Goal: Task Accomplishment & Management: Use online tool/utility

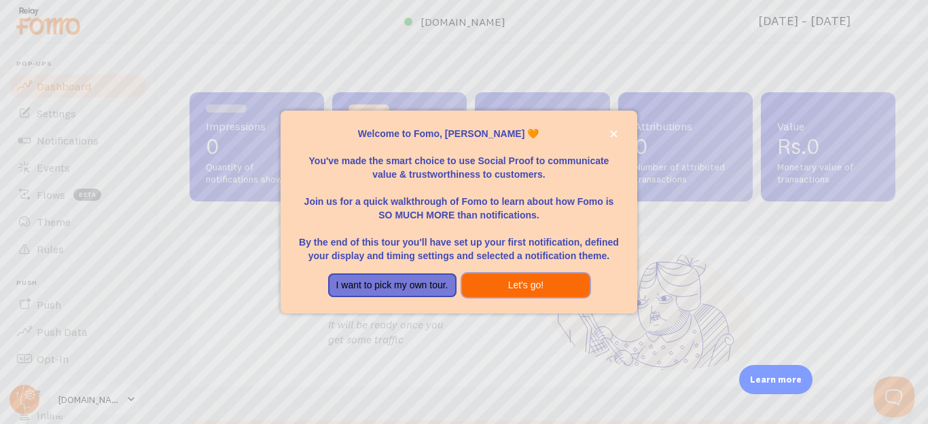
click at [544, 288] on button "Let's go!" at bounding box center [526, 286] width 128 height 24
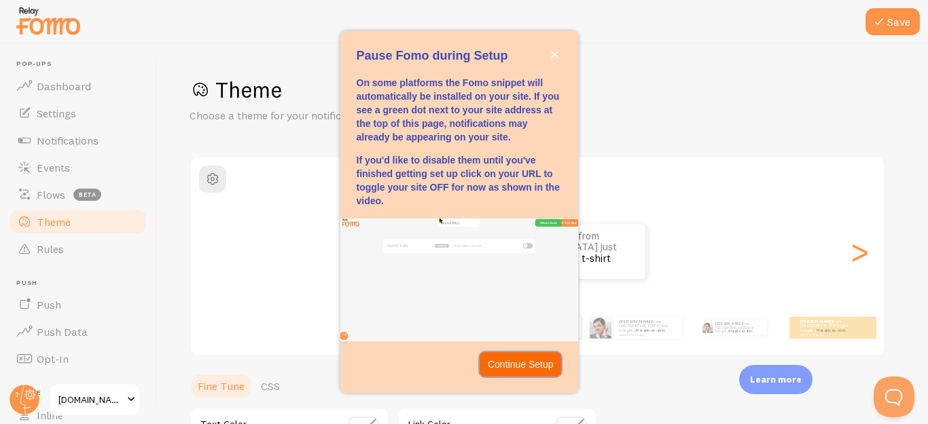
click at [521, 374] on button "Continue Setup" at bounding box center [521, 364] width 82 height 24
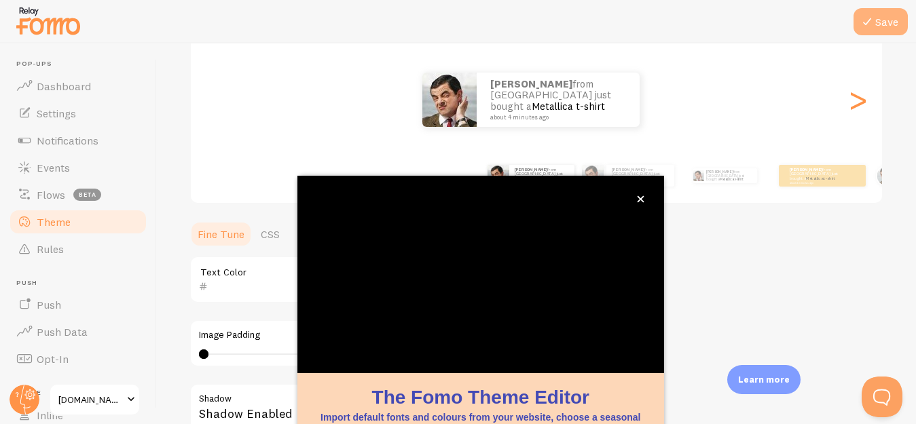
click at [873, 30] on button "Save" at bounding box center [881, 21] width 54 height 27
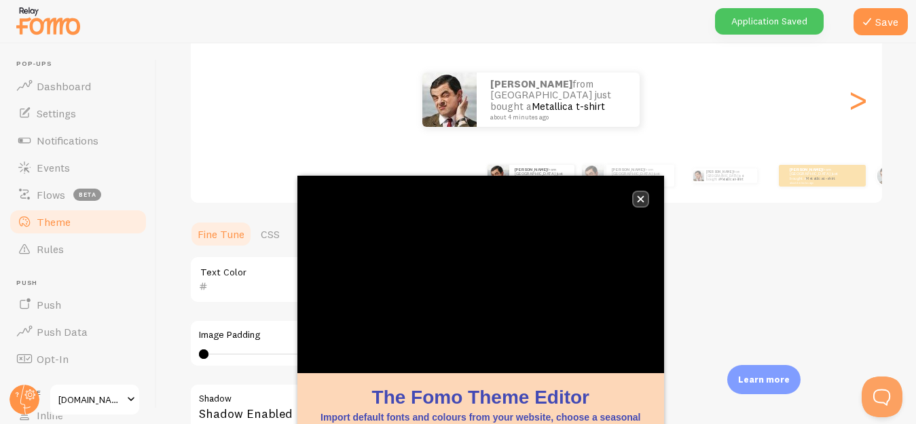
click at [642, 203] on button "close," at bounding box center [641, 199] width 14 height 14
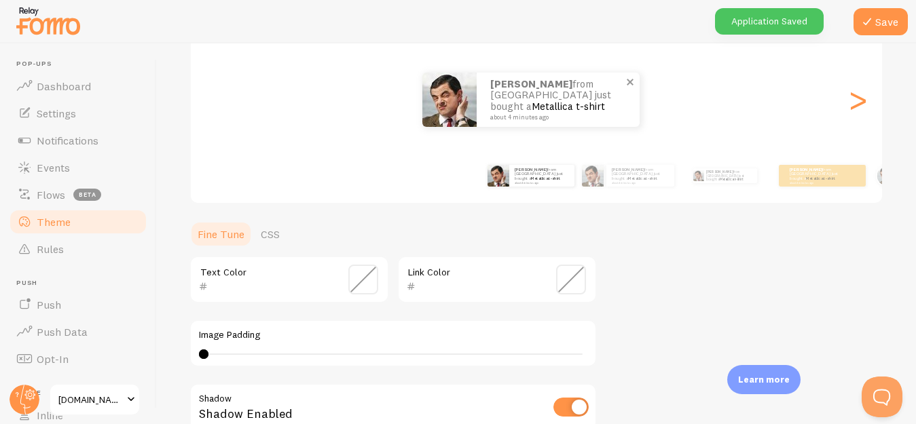
scroll to position [9, 0]
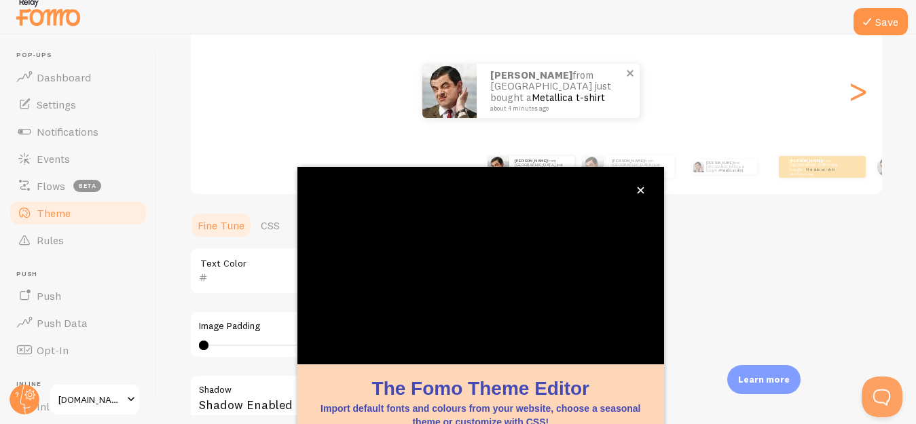
click at [563, 91] on link "Metallica t-shirt" at bounding box center [568, 97] width 73 height 13
click at [642, 184] on button "close," at bounding box center [641, 190] width 14 height 14
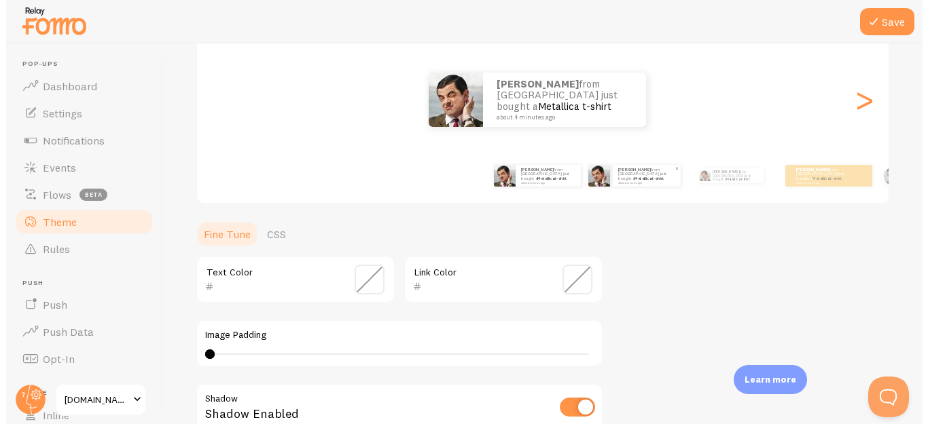
scroll to position [0, 0]
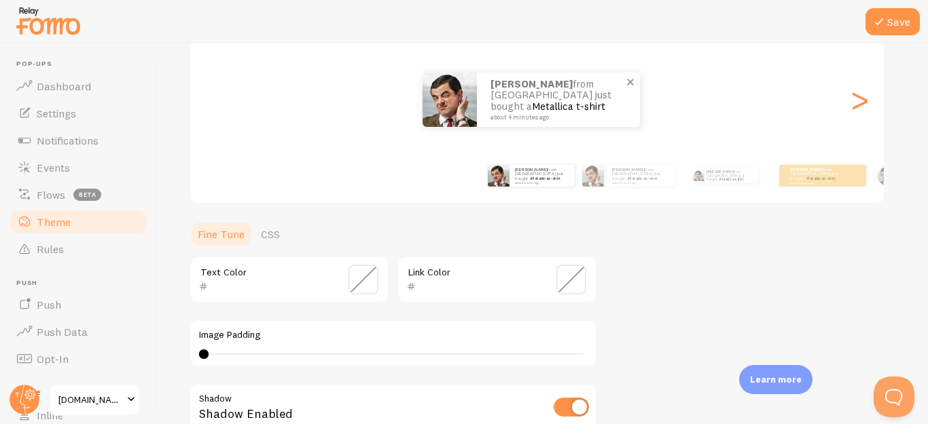
click at [575, 100] on link "Metallica t-shirt" at bounding box center [568, 106] width 73 height 13
click at [525, 114] on small "about 4 minutes ago" at bounding box center [556, 117] width 132 height 7
